Goal: Check status: Check status

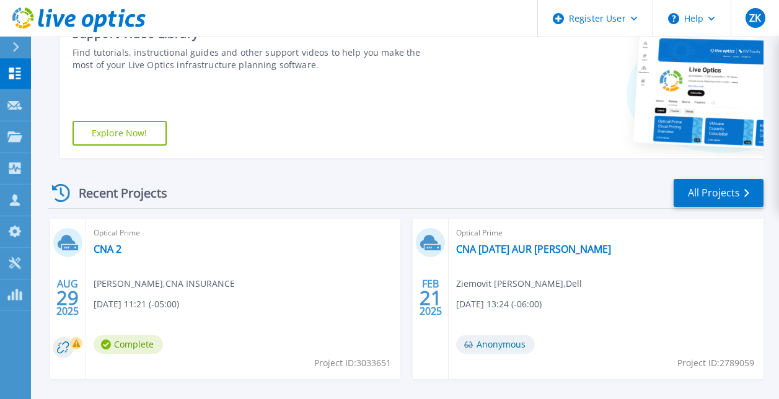
scroll to position [258, 0]
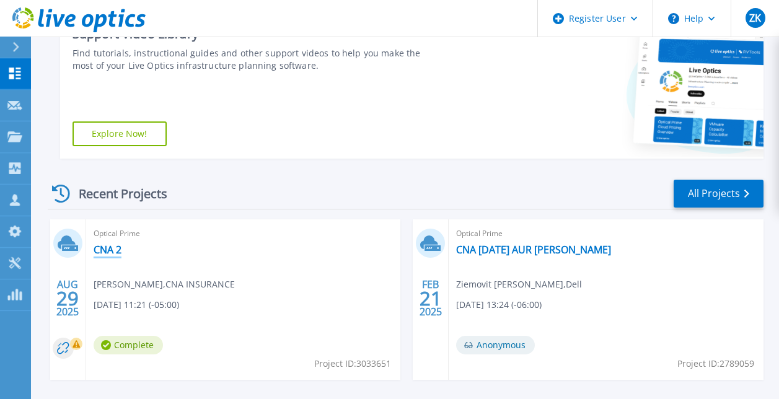
click at [109, 248] on link "CNA 2" at bounding box center [108, 249] width 28 height 12
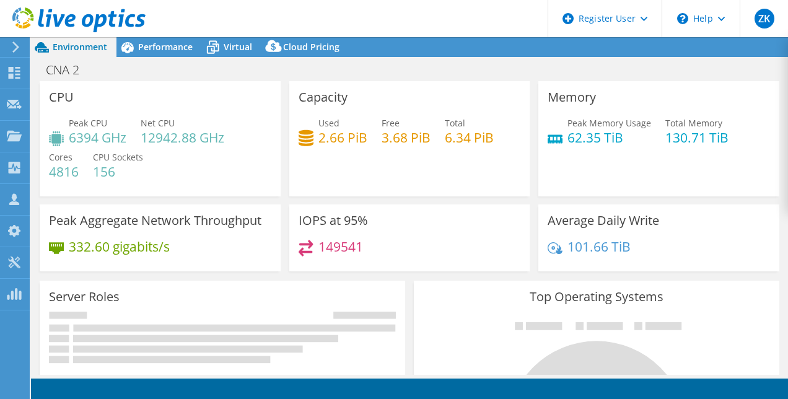
select select "USD"
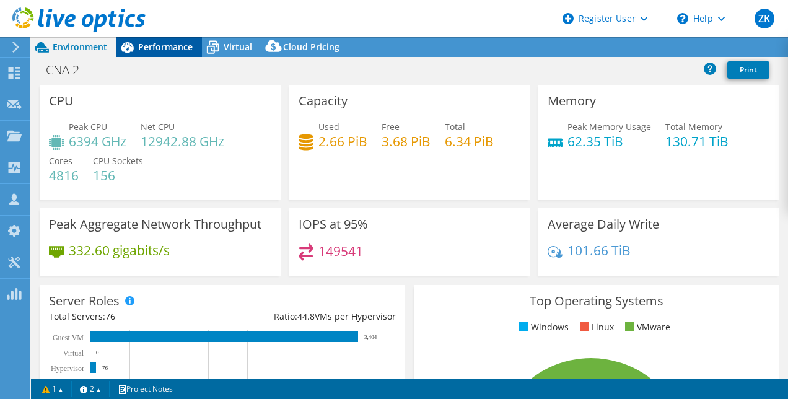
click at [168, 53] on span "Performance" at bounding box center [165, 47] width 55 height 12
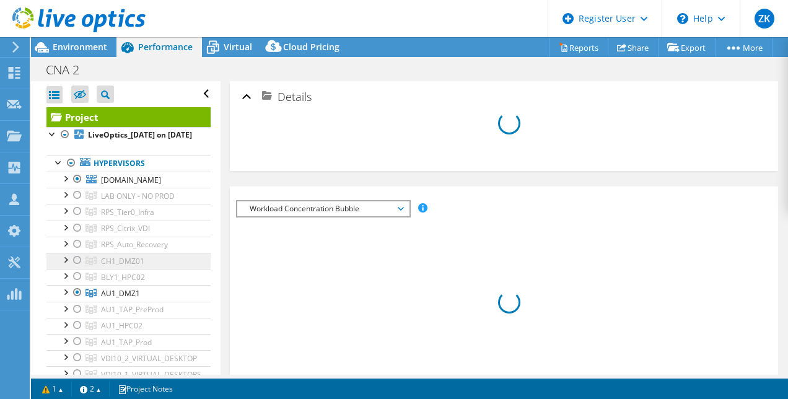
click at [173, 268] on link "CH1_DMZ01" at bounding box center [128, 261] width 164 height 16
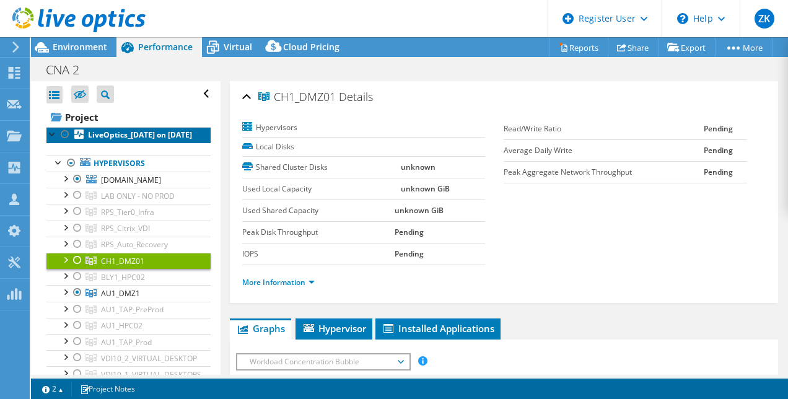
click at [147, 141] on link "LiveOptics_[DATE] on [DATE]" at bounding box center [128, 135] width 164 height 16
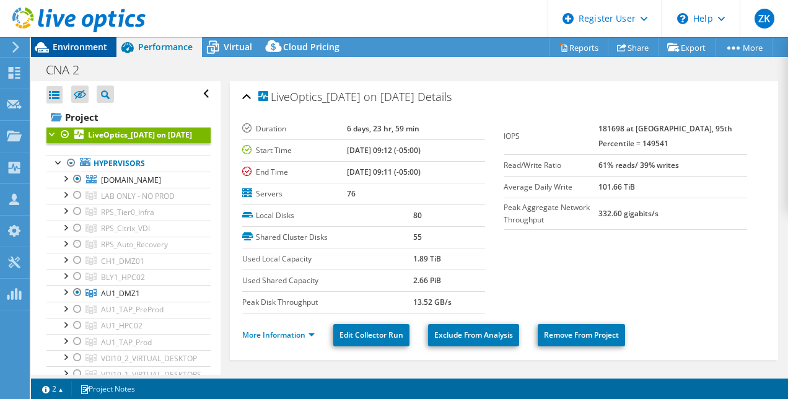
click at [96, 42] on span "Environment" at bounding box center [80, 47] width 55 height 12
